Goal: Navigation & Orientation: Understand site structure

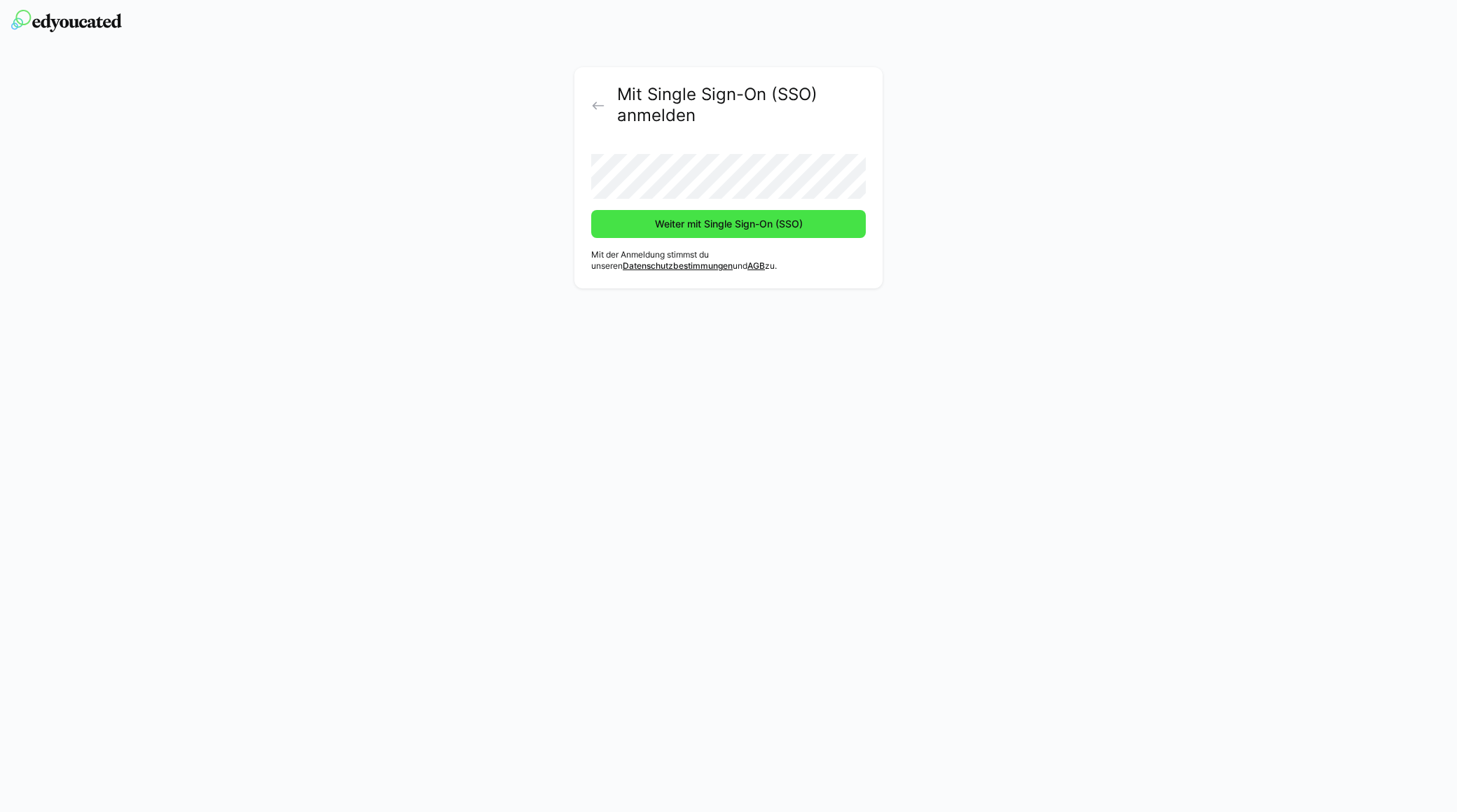
click at [758, 224] on span "Weiter mit Single Sign-On (SSO)" at bounding box center [729, 223] width 152 height 14
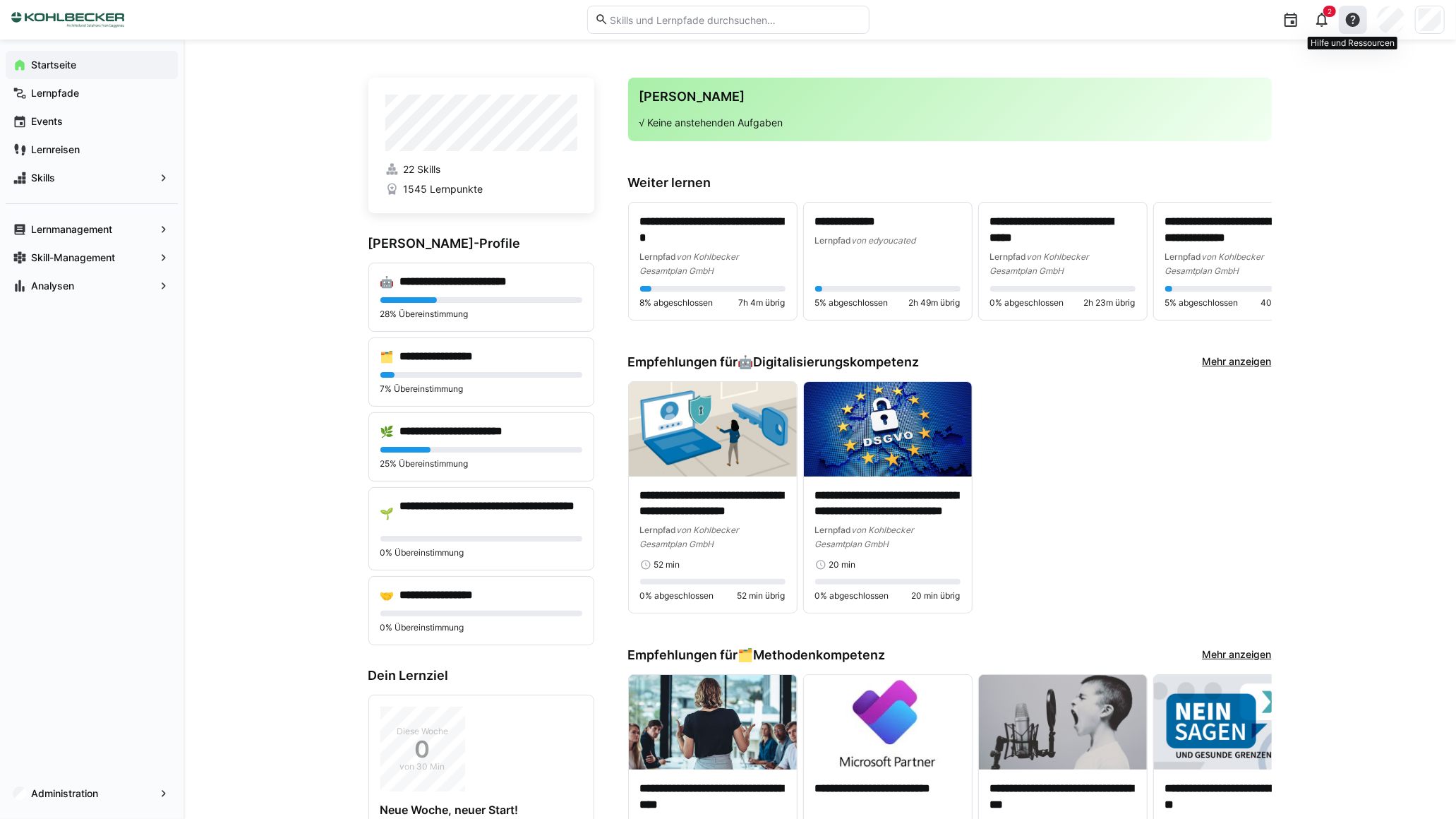
click at [1350, 17] on eds-icon at bounding box center [1353, 20] width 17 height 17
click at [1288, 93] on span "Was gibt's Neues?" at bounding box center [1295, 98] width 140 height 30
click at [0, 0] on app-navigation-label "Analysen" at bounding box center [0, 0] width 0 height 0
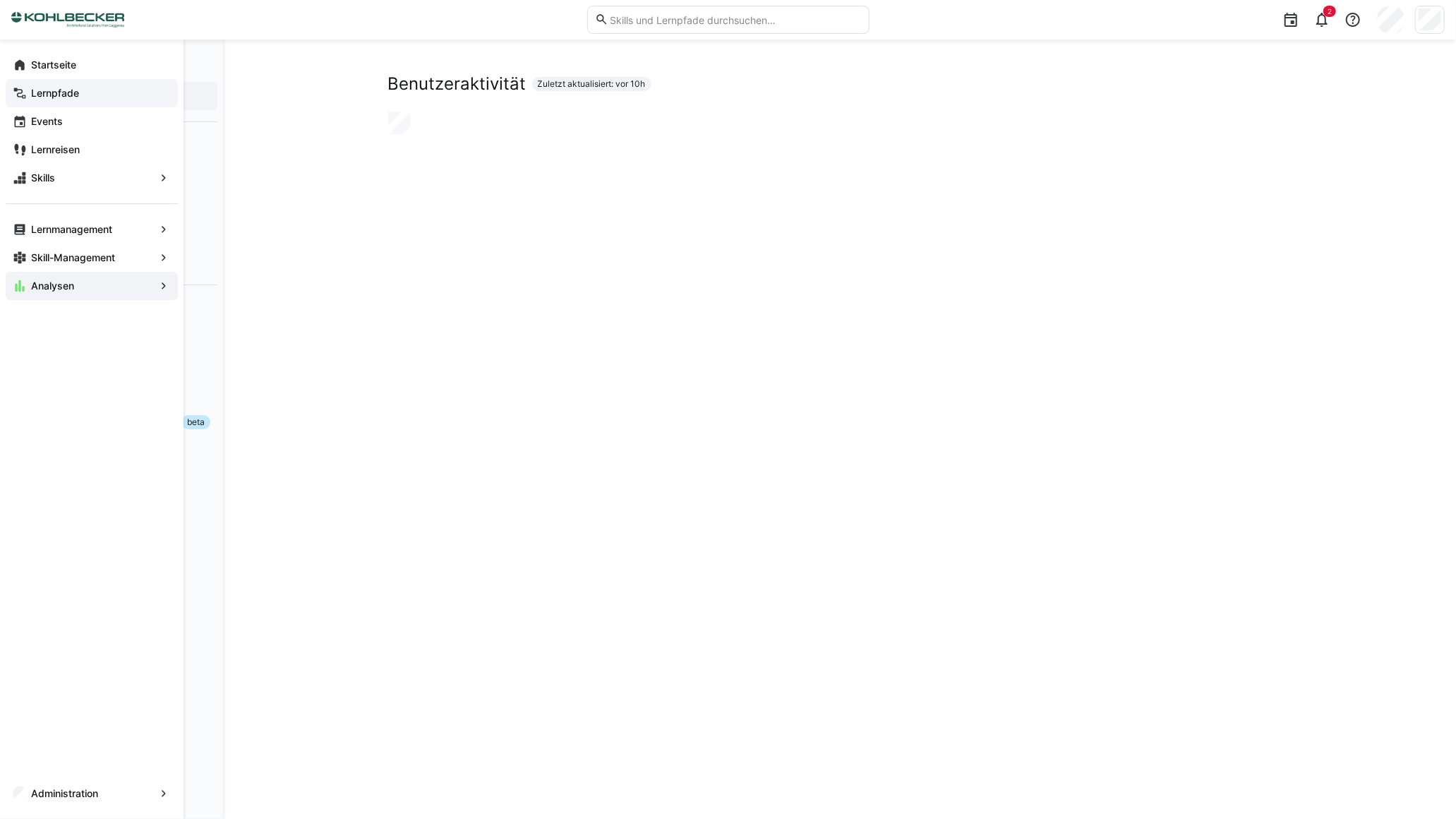
click at [102, 90] on span "Lernpfade" at bounding box center [100, 92] width 142 height 14
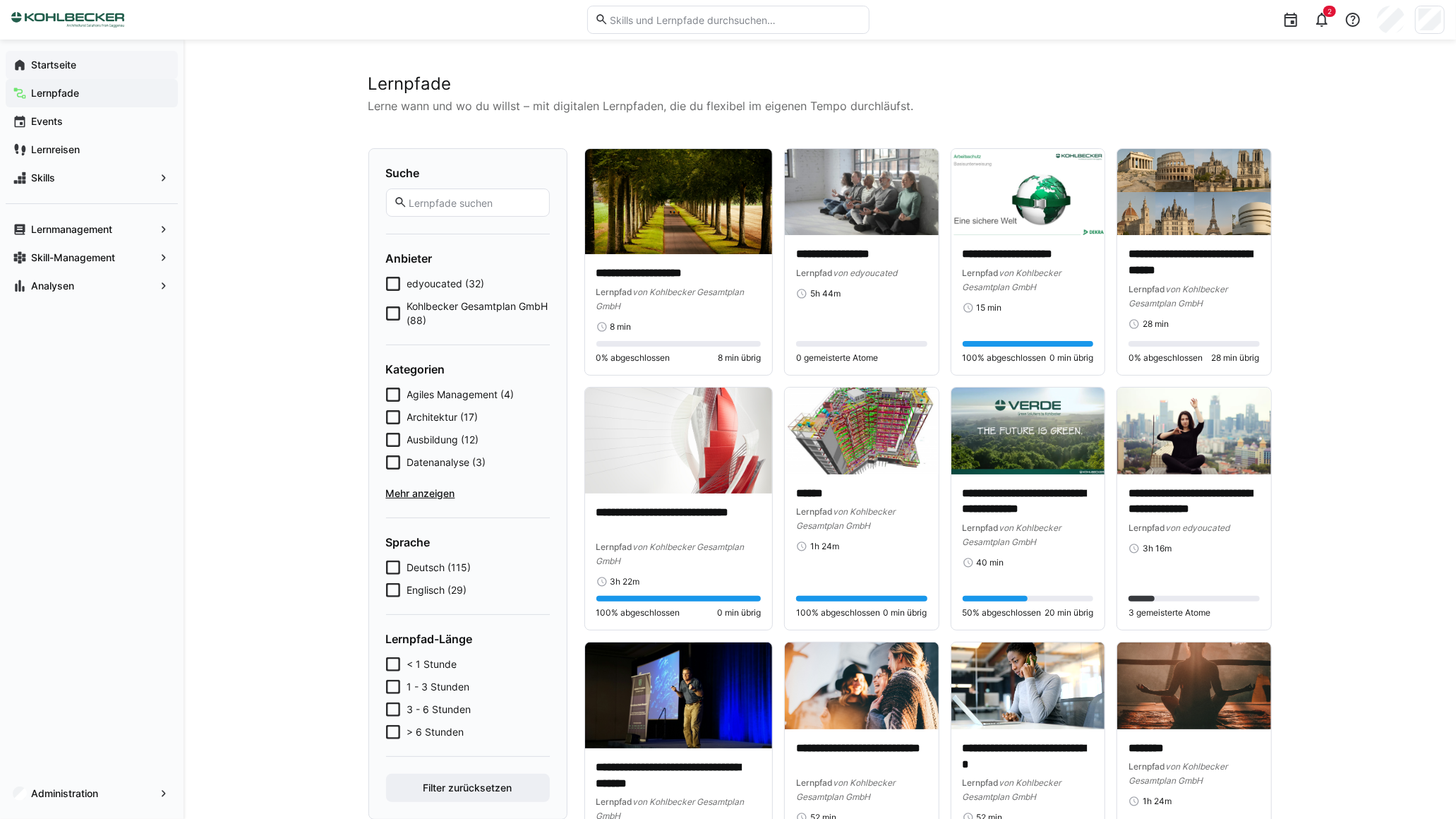
click at [42, 58] on span "Startseite" at bounding box center [100, 64] width 142 height 14
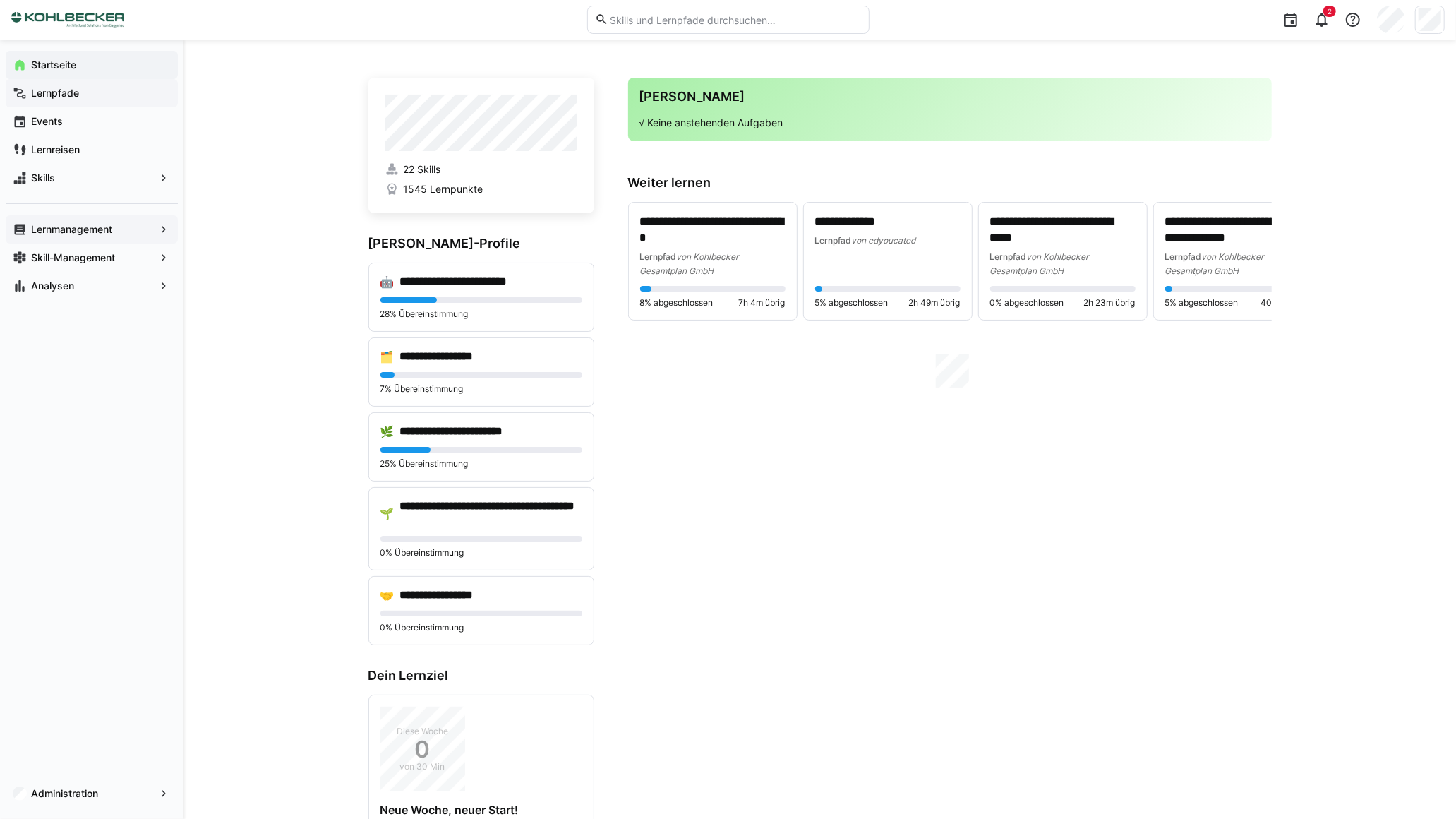
click at [0, 0] on app-navigation-label "Lernmanagement" at bounding box center [0, 0] width 0 height 0
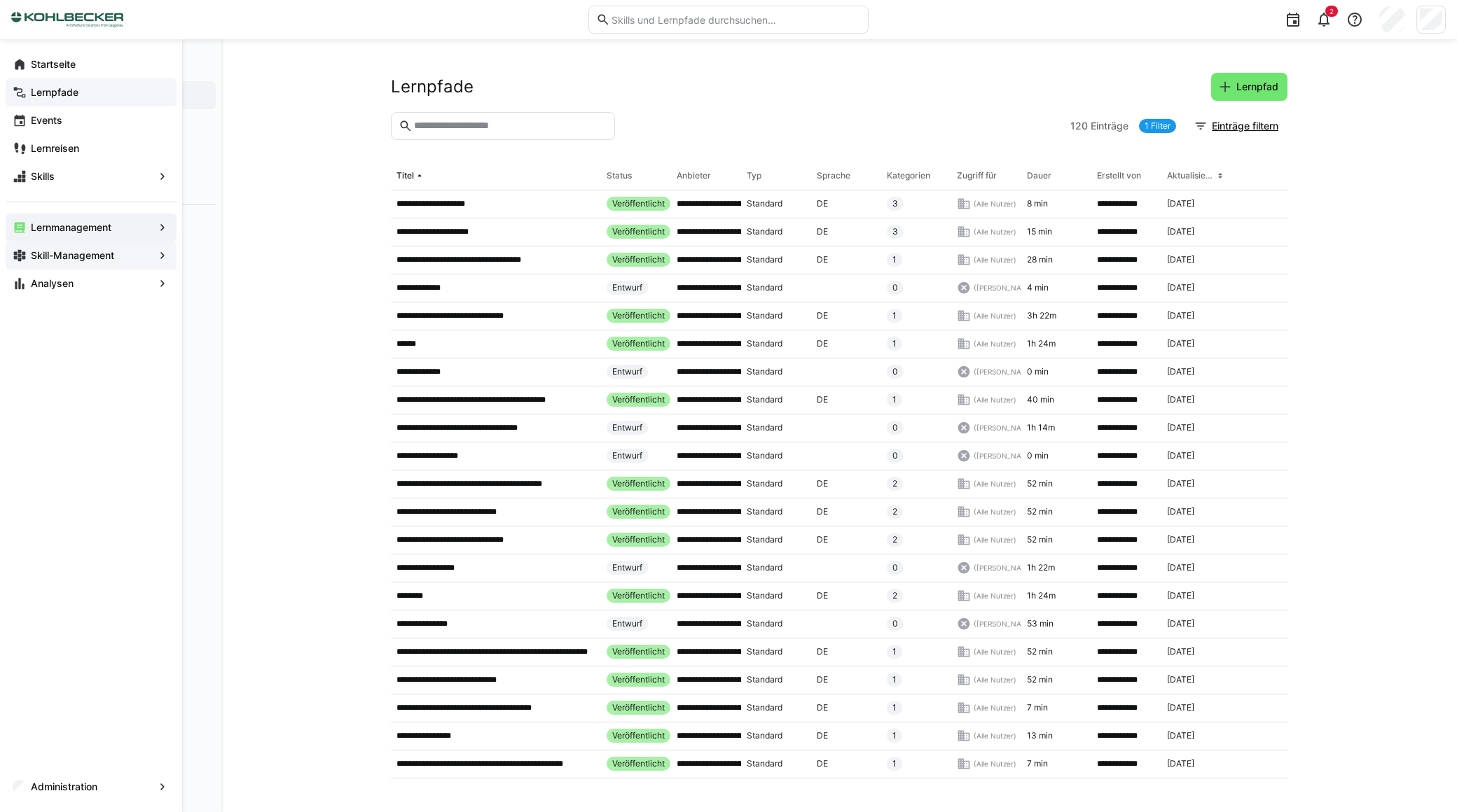
click at [0, 0] on app-navigation-label "Skill-Management" at bounding box center [0, 0] width 0 height 0
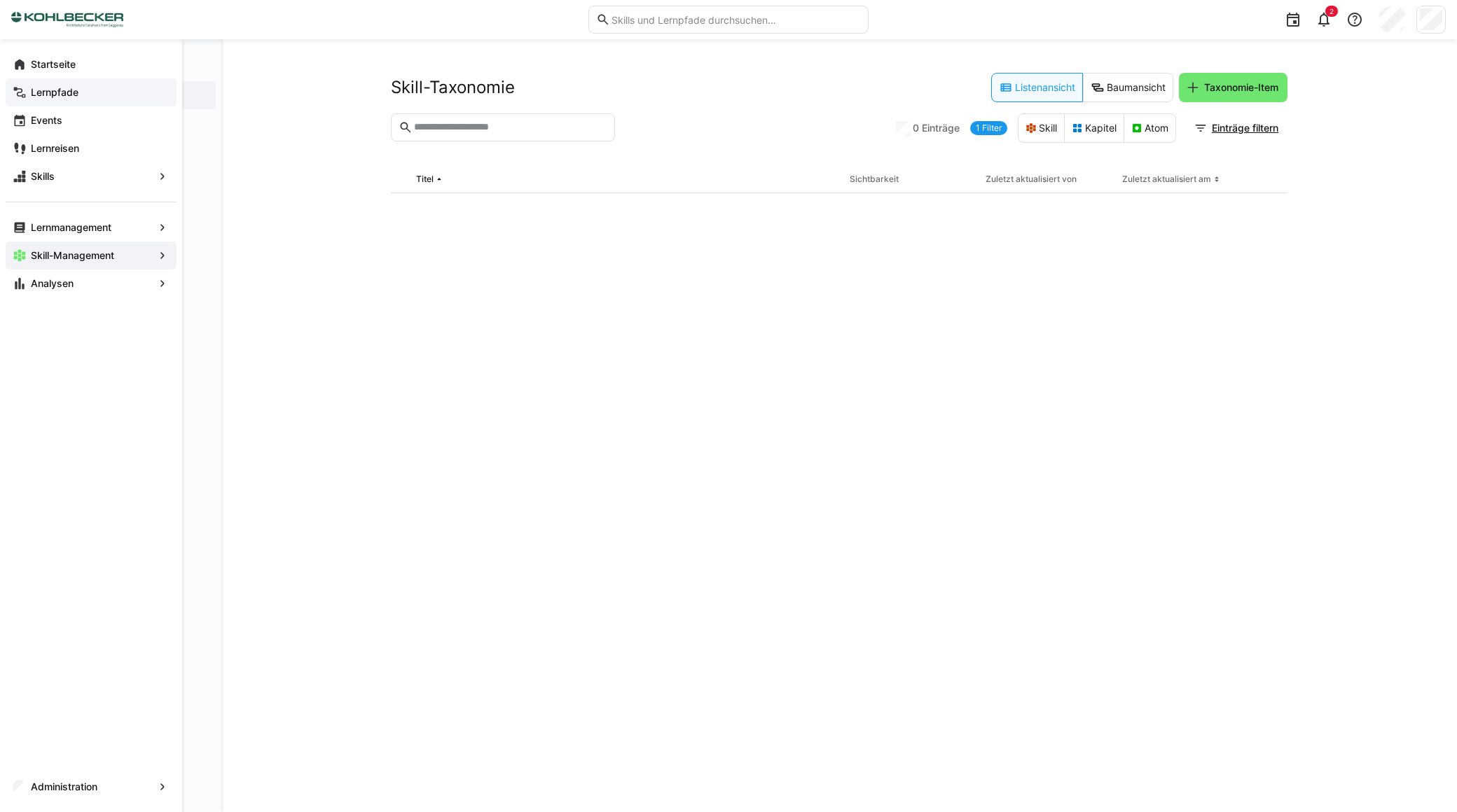
click at [162, 255] on eds-icon at bounding box center [162, 255] width 14 height 14
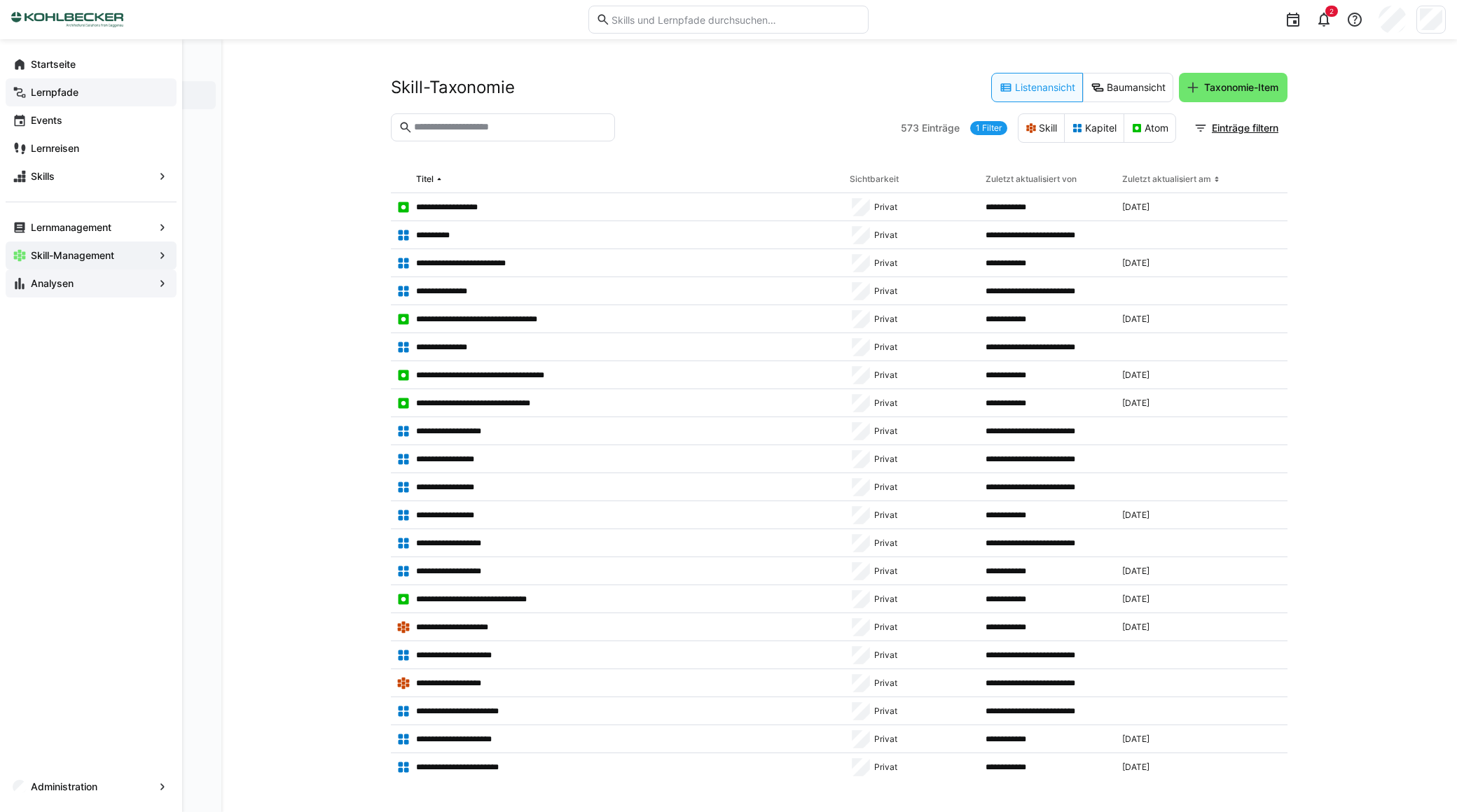
click at [162, 278] on eds-icon at bounding box center [162, 283] width 14 height 14
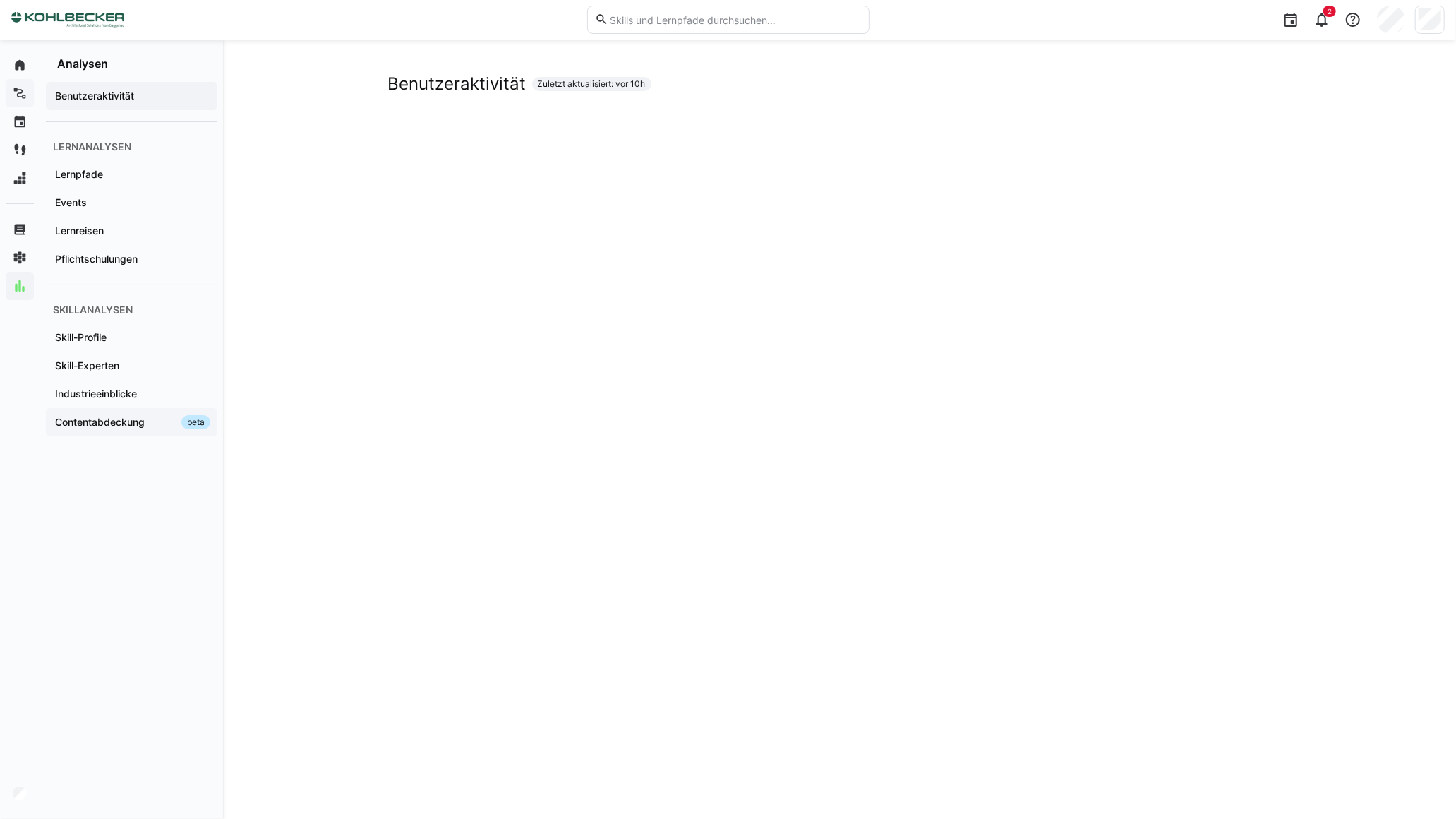
click at [0, 0] on app-navigation-label "Contentabdeckung" at bounding box center [0, 0] width 0 height 0
